Goal: Task Accomplishment & Management: Use online tool/utility

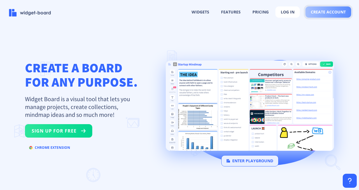
click at [315, 13] on span "create account" at bounding box center [328, 12] width 35 height 4
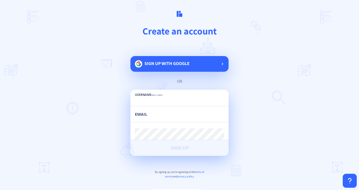
click at [176, 63] on span "Sign up with google" at bounding box center [166, 64] width 45 height 6
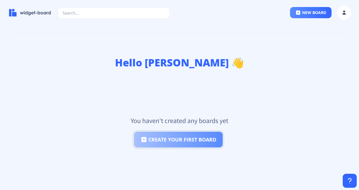
click at [183, 140] on button "create your first board" at bounding box center [178, 140] width 89 height 16
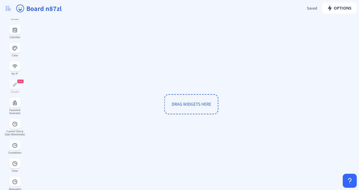
scroll to position [286, 0]
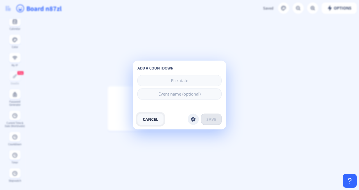
click at [159, 121] on button "cancel" at bounding box center [150, 119] width 26 height 11
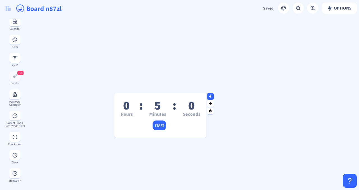
click at [159, 105] on div "5" at bounding box center [157, 105] width 17 height 6
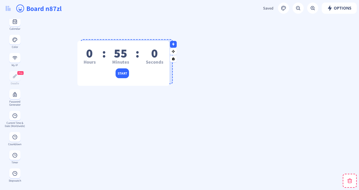
drag, startPoint x: 200, startPoint y: 124, endPoint x: 148, endPoint y: 63, distance: 79.7
click at [148, 68] on div "start" at bounding box center [123, 71] width 92 height 6
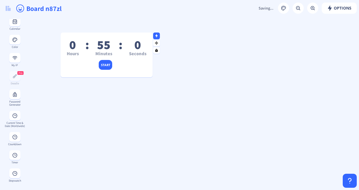
click at [151, 75] on div at bounding box center [151, 76] width 3 height 3
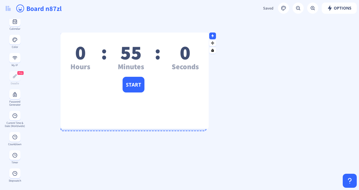
drag, startPoint x: 151, startPoint y: 76, endPoint x: 208, endPoint y: 128, distance: 77.8
click at [208, 128] on div at bounding box center [207, 127] width 3 height 3
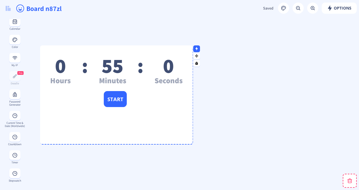
drag, startPoint x: 183, startPoint y: 108, endPoint x: 166, endPoint y: 121, distance: 21.8
click at [166, 121] on div "0 Hours : 55 Minutes : 0 Seconds start" at bounding box center [116, 110] width 153 height 99
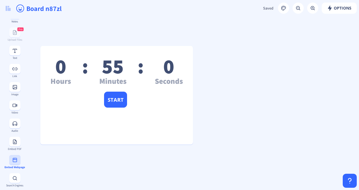
scroll to position [18, 0]
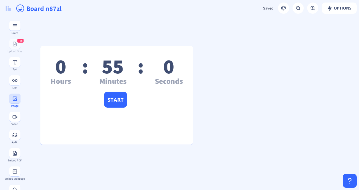
click at [12, 101] on rect at bounding box center [15, 99] width 6 height 6
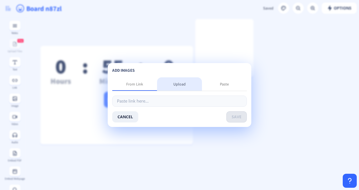
click at [176, 84] on div "Upload" at bounding box center [179, 84] width 12 height 6
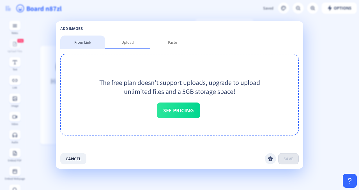
click at [84, 45] on div "From Link" at bounding box center [82, 43] width 17 height 6
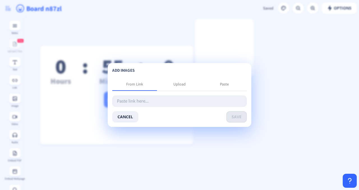
click at [138, 102] on input "text" at bounding box center [179, 101] width 135 height 11
paste input "file:///Users/agavas/Downloads/Test%20Instructions.png"
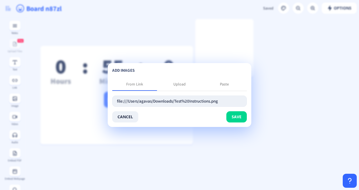
scroll to position [0, 4]
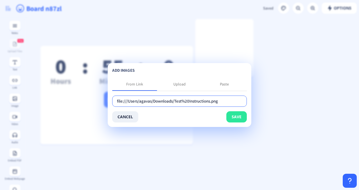
type input "file:///Users/agavas/Downloads/Test%20Instructions.png"
click at [237, 123] on button "save" at bounding box center [236, 116] width 20 height 11
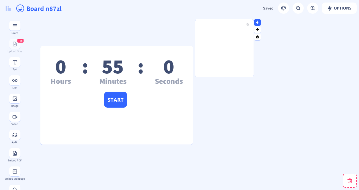
click at [236, 59] on img at bounding box center [224, 48] width 58 height 58
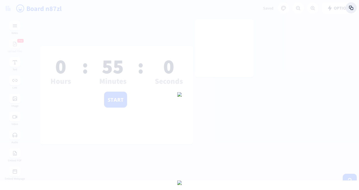
click at [280, 65] on div at bounding box center [179, 95] width 359 height 190
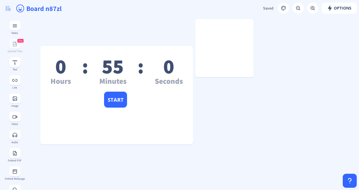
scroll to position [18, 0]
click at [15, 100] on rect at bounding box center [15, 99] width 6 height 6
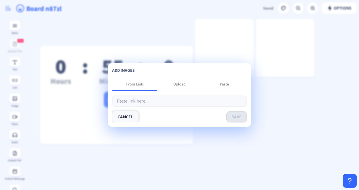
click at [119, 123] on button "cancel" at bounding box center [125, 116] width 26 height 11
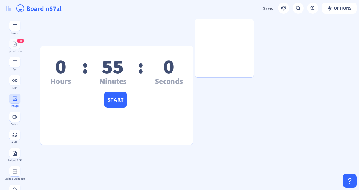
click at [15, 101] on icon at bounding box center [15, 98] width 4 height 4
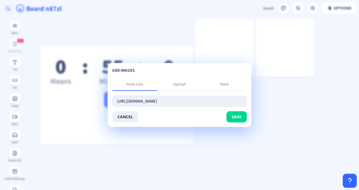
scroll to position [0, 91]
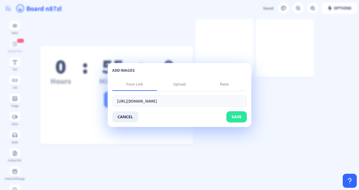
type input "[URL][DOMAIN_NAME]"
click at [238, 117] on button "save" at bounding box center [236, 116] width 20 height 11
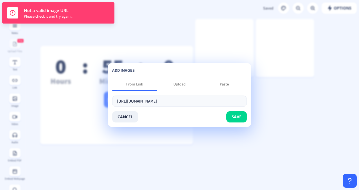
click at [172, 33] on app-new "Options Saved Saving... Board n87zl 0 Hours : 55 Minutes : 0 Seconds start To-D…" at bounding box center [179, 95] width 359 height 190
click at [180, 77] on div "Upload" at bounding box center [179, 83] width 45 height 13
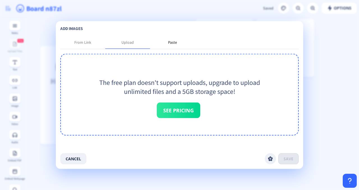
click at [173, 38] on div "Paste" at bounding box center [172, 42] width 45 height 13
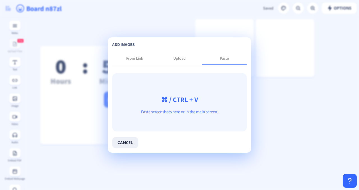
click at [196, 102] on p "⌘ / CTRL + V" at bounding box center [179, 100] width 135 height 6
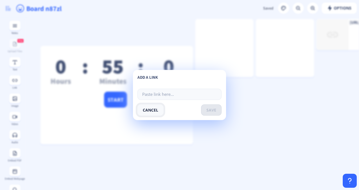
click at [158, 113] on button "cancel" at bounding box center [150, 110] width 26 height 11
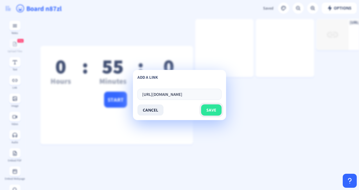
click at [212, 112] on span "save" at bounding box center [211, 110] width 10 height 4
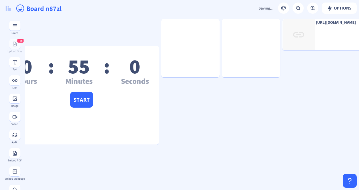
scroll to position [0, 37]
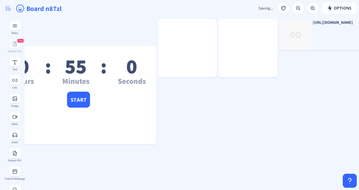
click at [308, 40] on img at bounding box center [296, 34] width 32 height 31
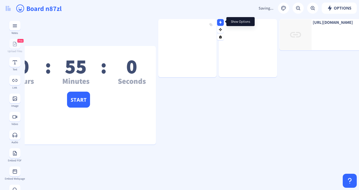
click at [220, 22] on icon at bounding box center [220, 21] width 3 height 3
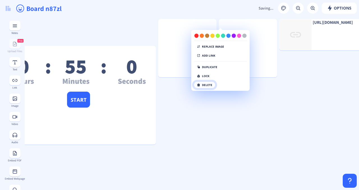
click at [211, 88] on button "delete" at bounding box center [205, 85] width 22 height 7
click at [208, 88] on button "click again" at bounding box center [208, 85] width 29 height 7
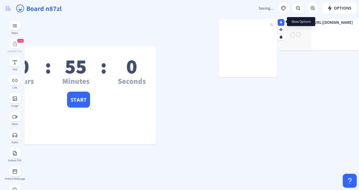
click at [279, 21] on rect at bounding box center [281, 22] width 4 height 4
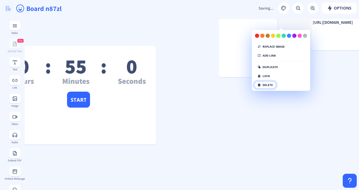
click at [267, 88] on button "delete" at bounding box center [265, 85] width 22 height 7
click at [268, 88] on button "click again" at bounding box center [268, 85] width 29 height 7
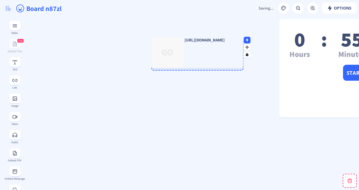
drag, startPoint x: 333, startPoint y: 34, endPoint x: 203, endPoint y: 52, distance: 131.9
click at [202, 43] on div "[URL][DOMAIN_NAME]" at bounding box center [196, 40] width 91 height 5
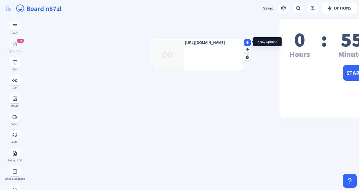
click at [245, 41] on nb-icon at bounding box center [248, 43] width 6 height 6
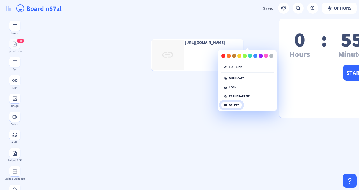
click at [239, 109] on button "delete" at bounding box center [232, 105] width 22 height 7
click at [240, 109] on button "click again" at bounding box center [235, 105] width 29 height 7
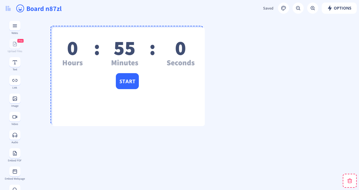
drag, startPoint x: 305, startPoint y: 69, endPoint x: 77, endPoint y: 77, distance: 227.9
click at [77, 77] on div "start" at bounding box center [128, 78] width 153 height 10
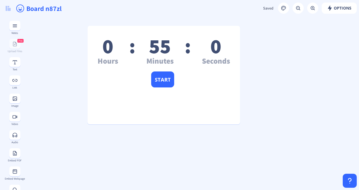
click at [16, 152] on icon at bounding box center [15, 153] width 4 height 5
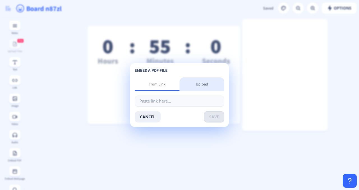
click at [201, 81] on div "Upload" at bounding box center [202, 84] width 12 height 6
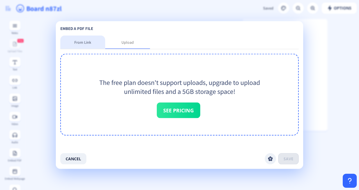
click at [78, 40] on div "From Link" at bounding box center [82, 43] width 17 height 6
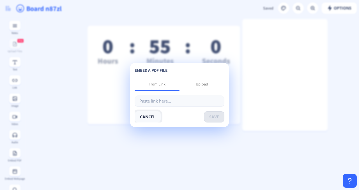
click at [150, 120] on button "cancel" at bounding box center [148, 116] width 26 height 11
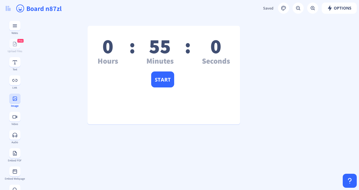
click at [11, 99] on button at bounding box center [14, 99] width 11 height 10
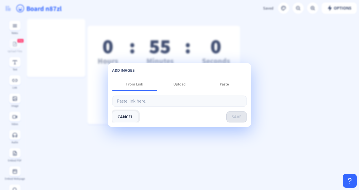
click at [121, 118] on button "cancel" at bounding box center [125, 116] width 26 height 11
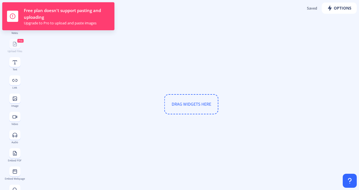
click at [150, 59] on div "DRAG WIDGETS HERE" at bounding box center [191, 104] width 329 height 171
